Goal: Obtain resource: Download file/media

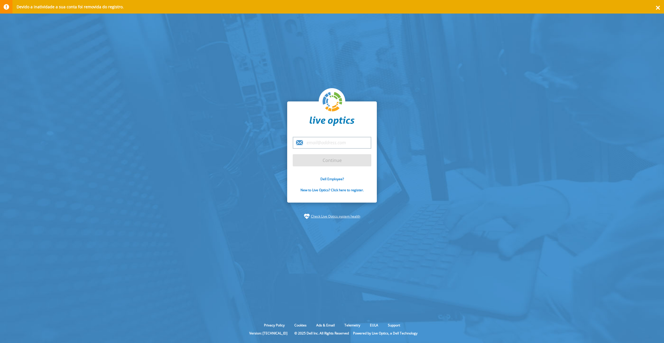
click at [335, 136] on div "Continue Dell Employee? New to Live Optics? Click here to register." at bounding box center [332, 153] width 90 height 102
click at [335, 145] on input "email" at bounding box center [332, 143] width 79 height 12
type input "[PERSON_NAME][EMAIL_ADDRESS][DOMAIN_NAME]"
drag, startPoint x: 329, startPoint y: 149, endPoint x: 335, endPoint y: 162, distance: 14.1
click at [335, 162] on input "Continue" at bounding box center [332, 160] width 79 height 12
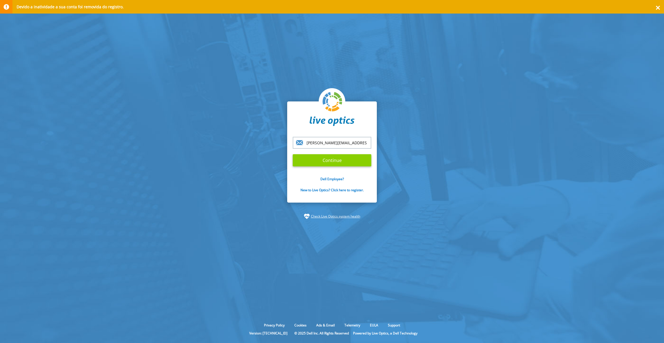
click at [322, 165] on input "Continue" at bounding box center [332, 160] width 79 height 12
click at [314, 160] on input "Continue" at bounding box center [332, 160] width 79 height 12
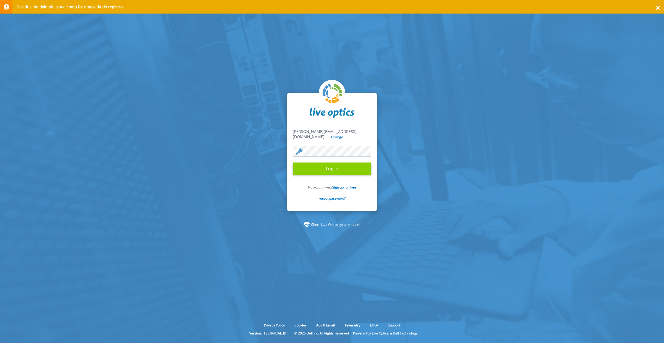
click at [317, 163] on input "Log In" at bounding box center [332, 169] width 79 height 12
click at [310, 165] on input "Log In" at bounding box center [332, 169] width 79 height 12
click at [337, 166] on input "Log In" at bounding box center [332, 169] width 79 height 12
click at [350, 165] on input "Log In" at bounding box center [332, 169] width 79 height 12
click at [410, 87] on section "Devido a inatividade a sua conta foi removida do registro. leandro.stopa@inform…" at bounding box center [332, 160] width 664 height 321
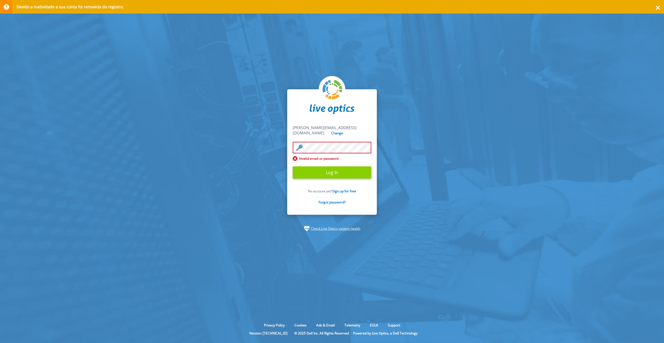
click at [338, 172] on input "Log In" at bounding box center [332, 173] width 79 height 12
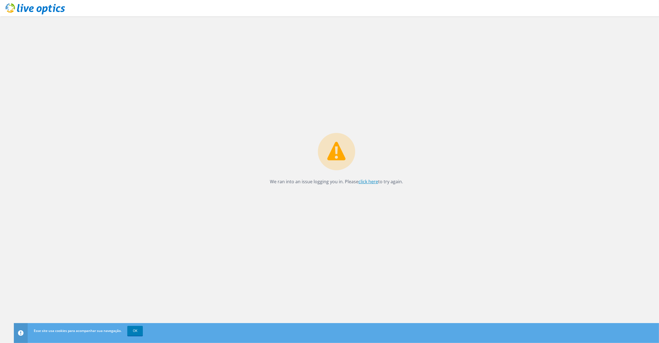
click at [368, 180] on link "click here" at bounding box center [368, 182] width 20 height 6
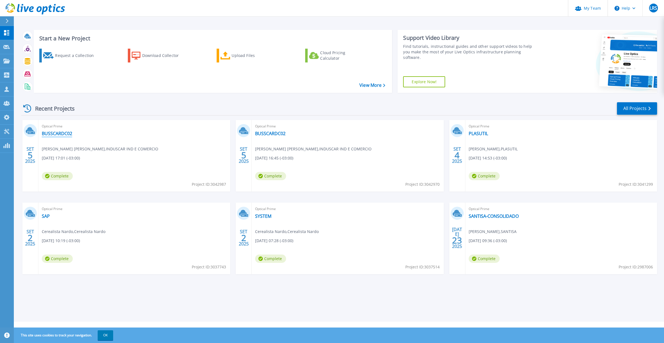
click at [53, 134] on link "BUSSCARDC02" at bounding box center [57, 134] width 30 height 6
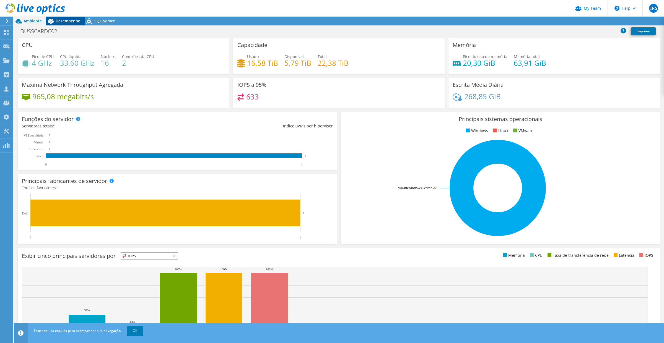
click at [66, 22] on span "Desempenho" at bounding box center [68, 20] width 25 height 5
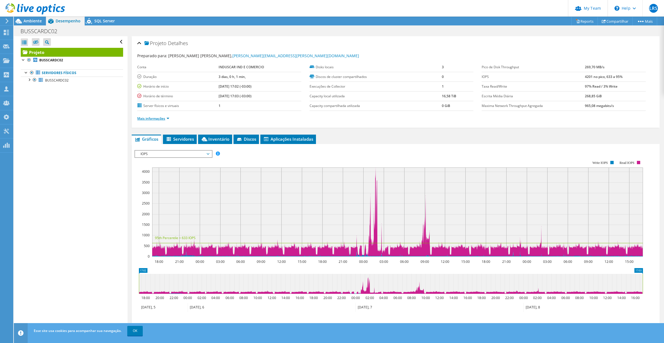
click at [167, 119] on link "Mais informações" at bounding box center [153, 118] width 32 height 5
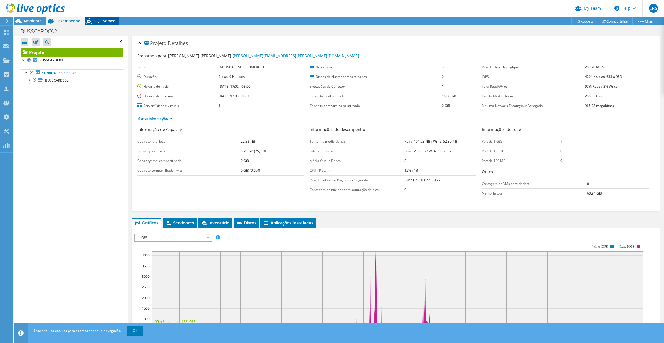
click at [101, 21] on span "SQL Server" at bounding box center [104, 20] width 20 height 5
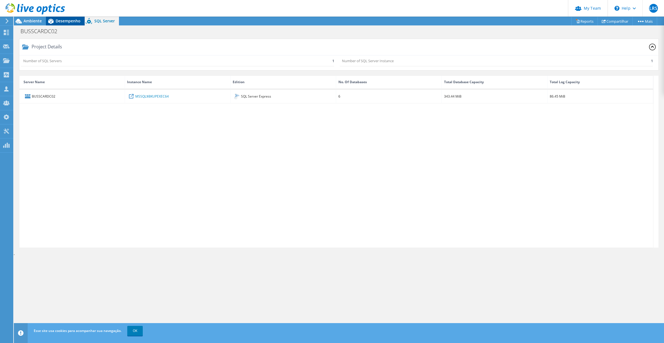
click at [64, 25] on div "Desempenho" at bounding box center [65, 21] width 39 height 9
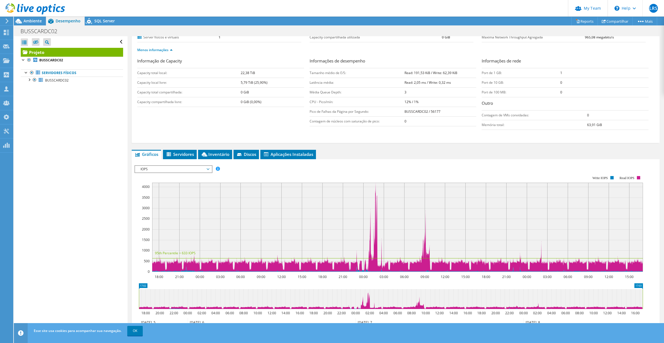
scroll to position [69, 0]
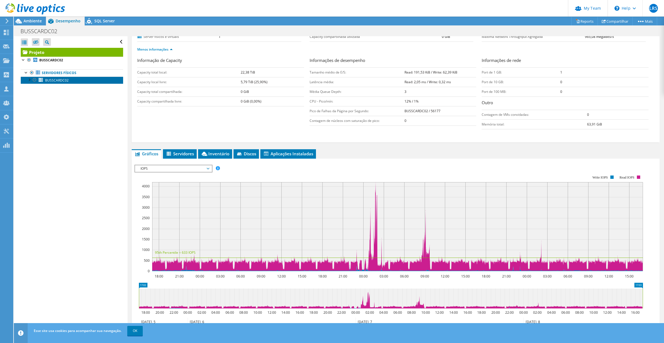
click at [63, 82] on span "BUSSCARDC02" at bounding box center [57, 80] width 24 height 5
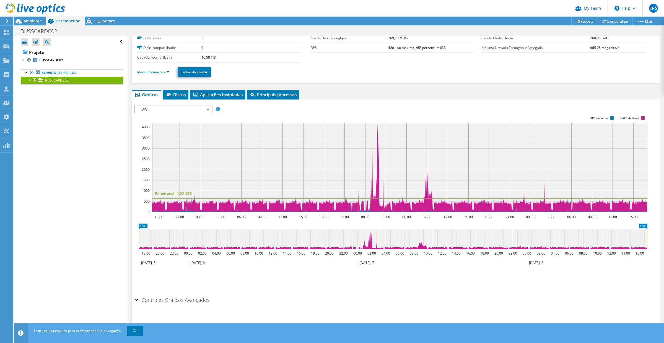
scroll to position [0, 0]
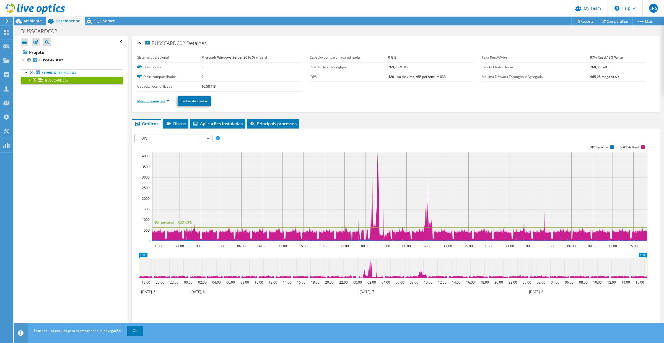
click at [167, 101] on link "Mais informações" at bounding box center [153, 101] width 32 height 5
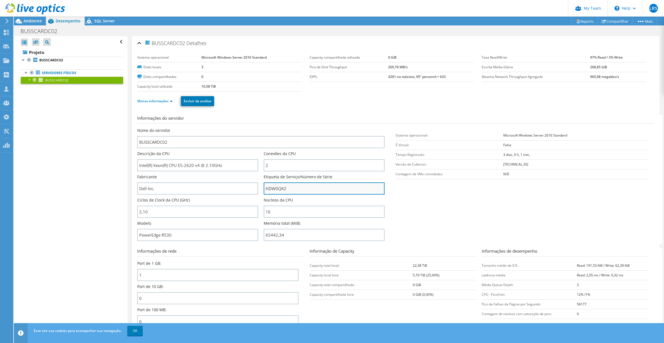
click at [277, 192] on input "HDW0QK2" at bounding box center [324, 189] width 121 height 12
click at [582, 24] on link "Reports" at bounding box center [584, 21] width 27 height 9
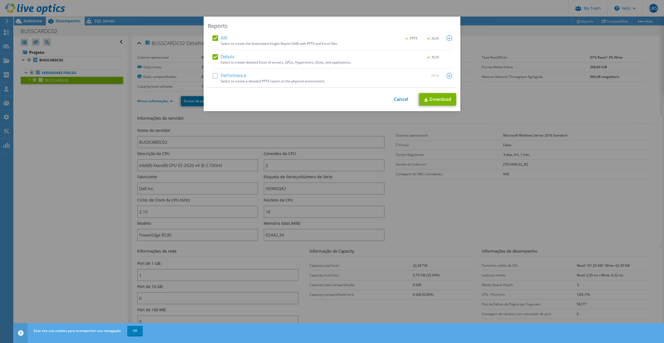
click at [212, 38] on label "AIR" at bounding box center [219, 38] width 15 height 6
click at [0, 0] on input "AIR" at bounding box center [0, 0] width 0 height 0
click at [212, 58] on label "Details" at bounding box center [223, 57] width 22 height 6
click at [0, 0] on input "Details" at bounding box center [0, 0] width 0 height 0
click at [446, 74] on img at bounding box center [449, 76] width 6 height 6
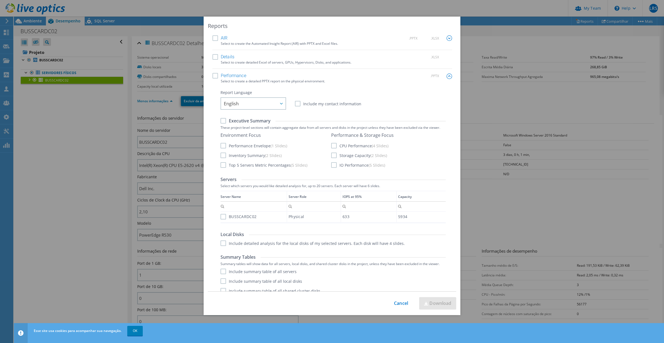
click at [213, 77] on label "Performance" at bounding box center [229, 76] width 34 height 6
click at [0, 0] on input "Performance" at bounding box center [0, 0] width 0 height 0
click at [281, 105] on div at bounding box center [281, 103] width 9 height 11
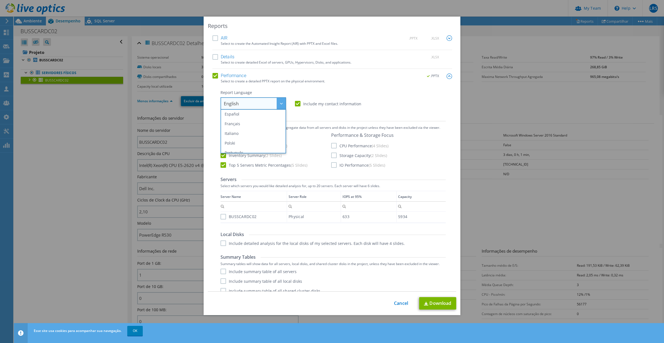
scroll to position [39, 0]
click at [249, 134] on li "Português" at bounding box center [253, 134] width 63 height 10
click at [296, 103] on label "Include my contact information" at bounding box center [328, 104] width 66 height 6
click at [0, 0] on input "Include my contact information" at bounding box center [0, 0] width 0 height 0
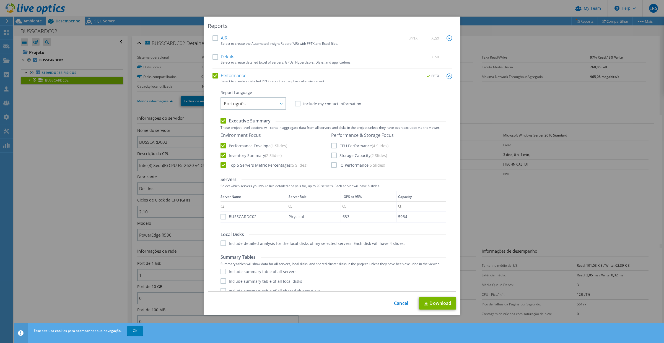
click at [331, 145] on label "CPU Performance (4 Slides)" at bounding box center [359, 146] width 57 height 6
click at [0, 0] on input "CPU Performance (4 Slides)" at bounding box center [0, 0] width 0 height 0
click at [331, 153] on label "Storage Capacity (2 Slides)" at bounding box center [359, 156] width 56 height 6
click at [0, 0] on input "Storage Capacity (2 Slides)" at bounding box center [0, 0] width 0 height 0
click at [331, 163] on label "IO Performance (5 Slides)" at bounding box center [358, 165] width 54 height 6
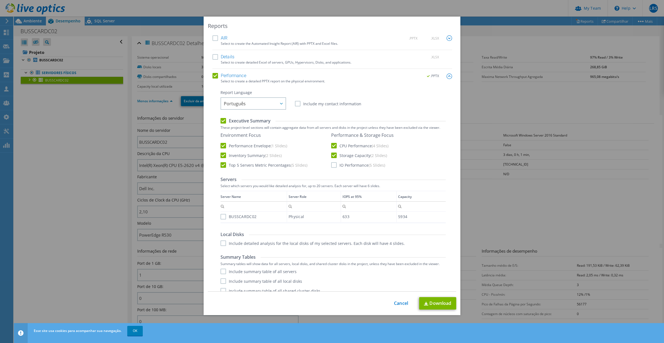
click at [0, 0] on input "IO Performance (5 Slides)" at bounding box center [0, 0] width 0 height 0
click at [221, 216] on label "BUSSCARDC02" at bounding box center [238, 217] width 36 height 6
click at [0, 0] on input "BUSSCARDC02" at bounding box center [0, 0] width 0 height 0
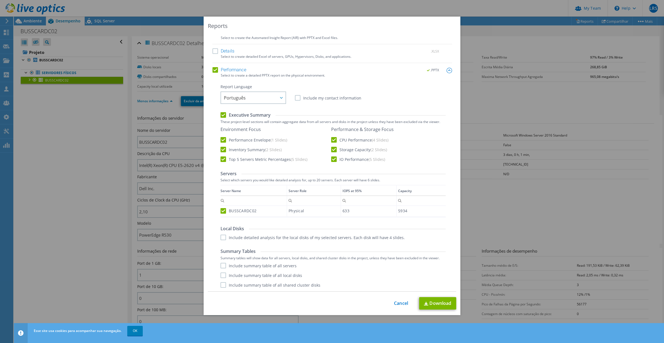
click at [223, 238] on label "Include detailed analysis for the local disks of my selected servers. Each disk…" at bounding box center [312, 238] width 184 height 6
click at [0, 0] on input "Include detailed analysis for the local disks of my selected servers. Each disk…" at bounding box center [0, 0] width 0 height 0
click at [221, 263] on label "Include summary table of all servers" at bounding box center [258, 266] width 76 height 6
click at [0, 0] on input "Include summary table of all servers" at bounding box center [0, 0] width 0 height 0
click at [221, 275] on label "Include summary table of all local disks" at bounding box center [261, 276] width 82 height 6
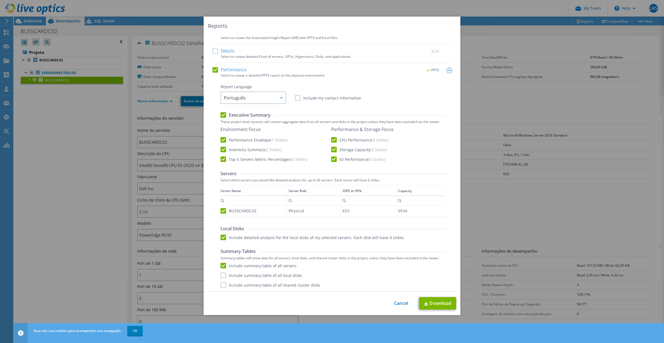
click at [0, 0] on input "Include summary table of all local disks" at bounding box center [0, 0] width 0 height 0
click at [220, 282] on label "Include summary table of all shared cluster disks" at bounding box center [270, 285] width 100 height 6
click at [0, 0] on input "Include summary table of all shared cluster disks" at bounding box center [0, 0] width 0 height 0
click at [434, 303] on link "Download" at bounding box center [437, 303] width 37 height 12
drag, startPoint x: 398, startPoint y: 304, endPoint x: 67, endPoint y: 113, distance: 381.9
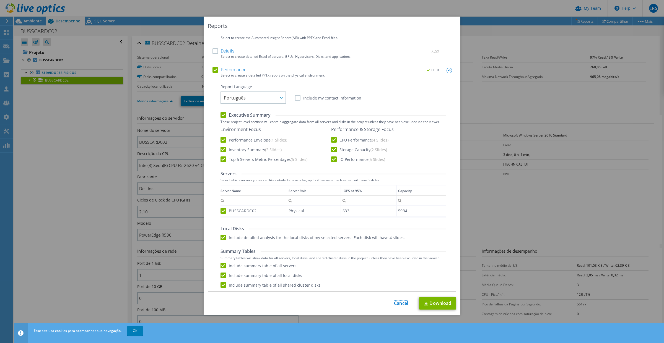
click at [398, 304] on link "Cancel" at bounding box center [401, 303] width 14 height 5
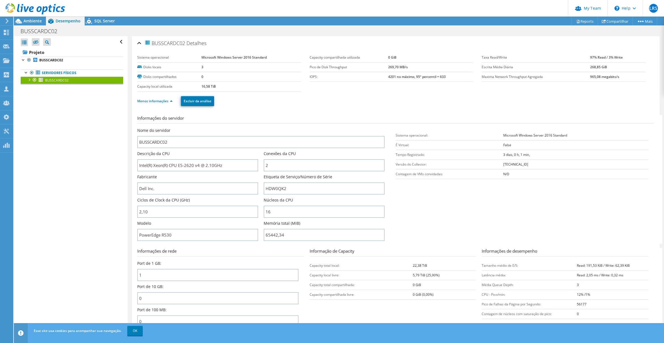
click at [29, 78] on div at bounding box center [29, 80] width 6 height 6
click at [51, 102] on link "2 X:" at bounding box center [72, 101] width 102 height 7
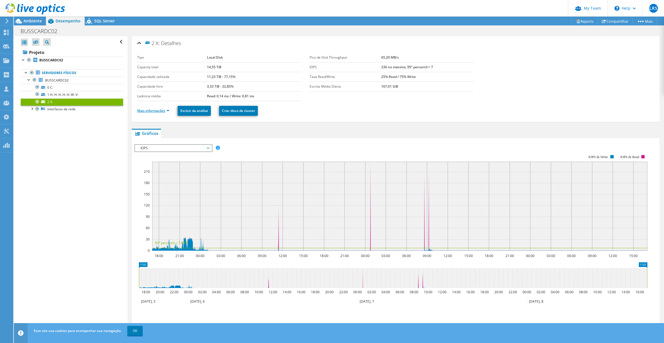
click at [169, 112] on link "Mais informações" at bounding box center [153, 110] width 32 height 5
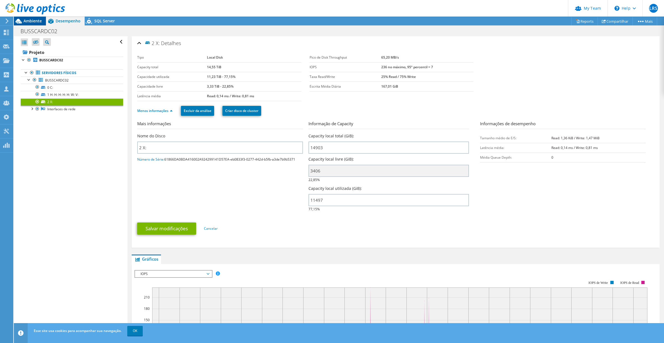
click at [33, 20] on span "Ambiente" at bounding box center [33, 20] width 18 height 5
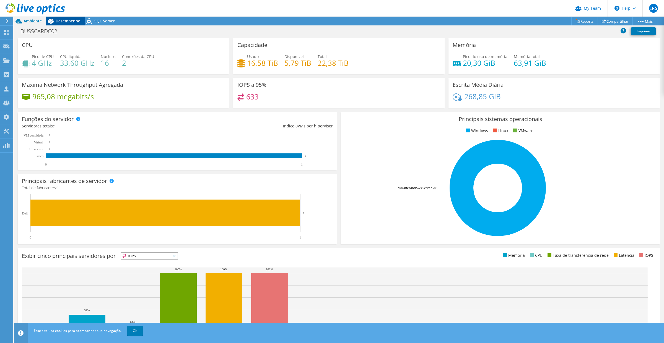
click at [72, 19] on span "Desempenho" at bounding box center [68, 20] width 25 height 5
